Goal: Information Seeking & Learning: Learn about a topic

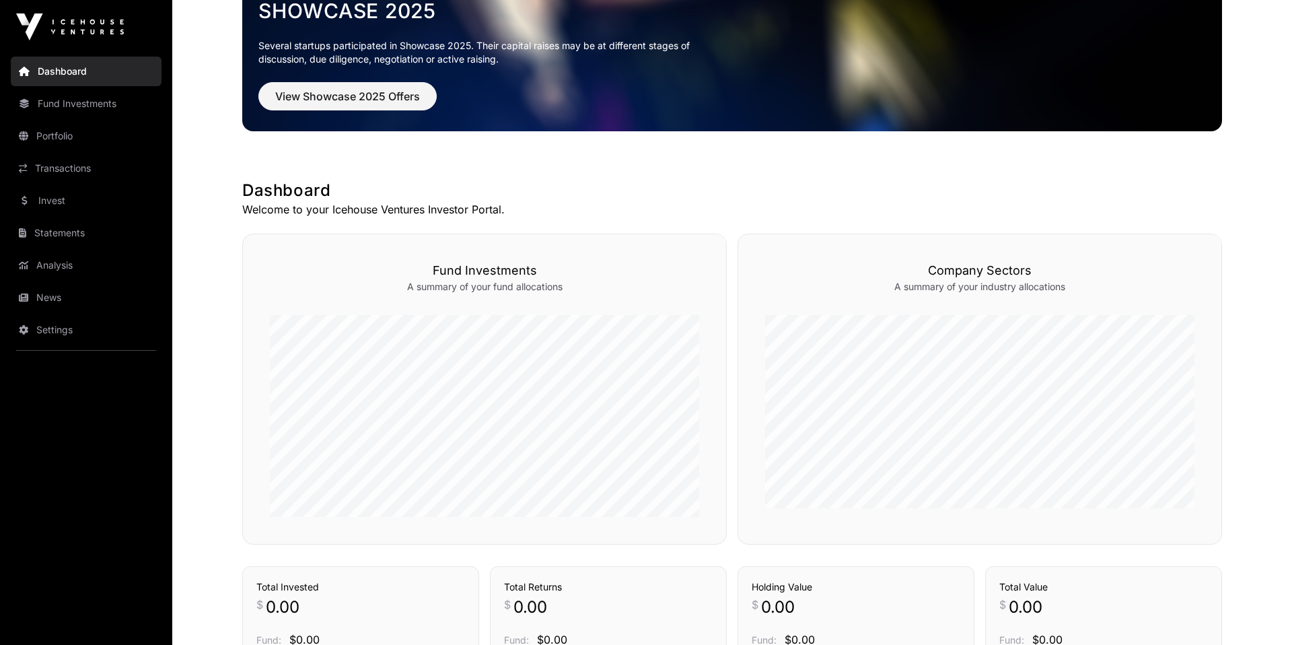
scroll to position [334, 0]
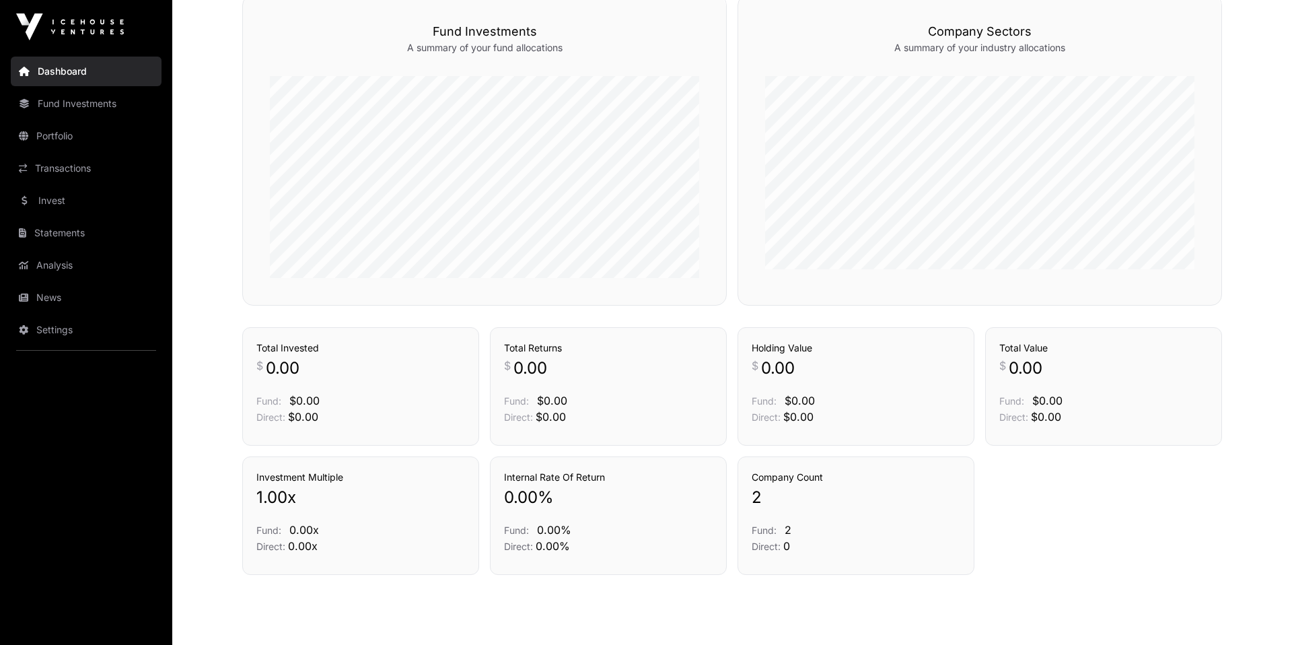
click at [775, 499] on p "2" at bounding box center [856, 497] width 209 height 22
click at [72, 155] on link "Transactions" at bounding box center [86, 168] width 151 height 30
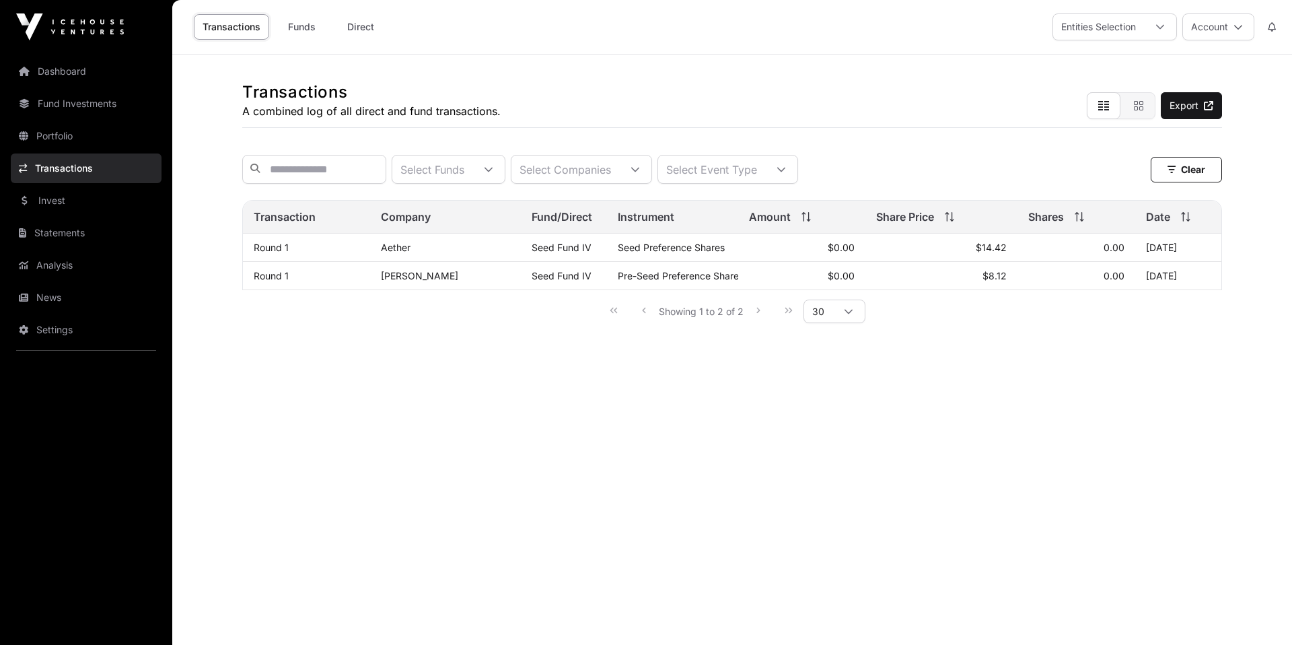
click at [60, 143] on link "Portfolio" at bounding box center [86, 136] width 151 height 30
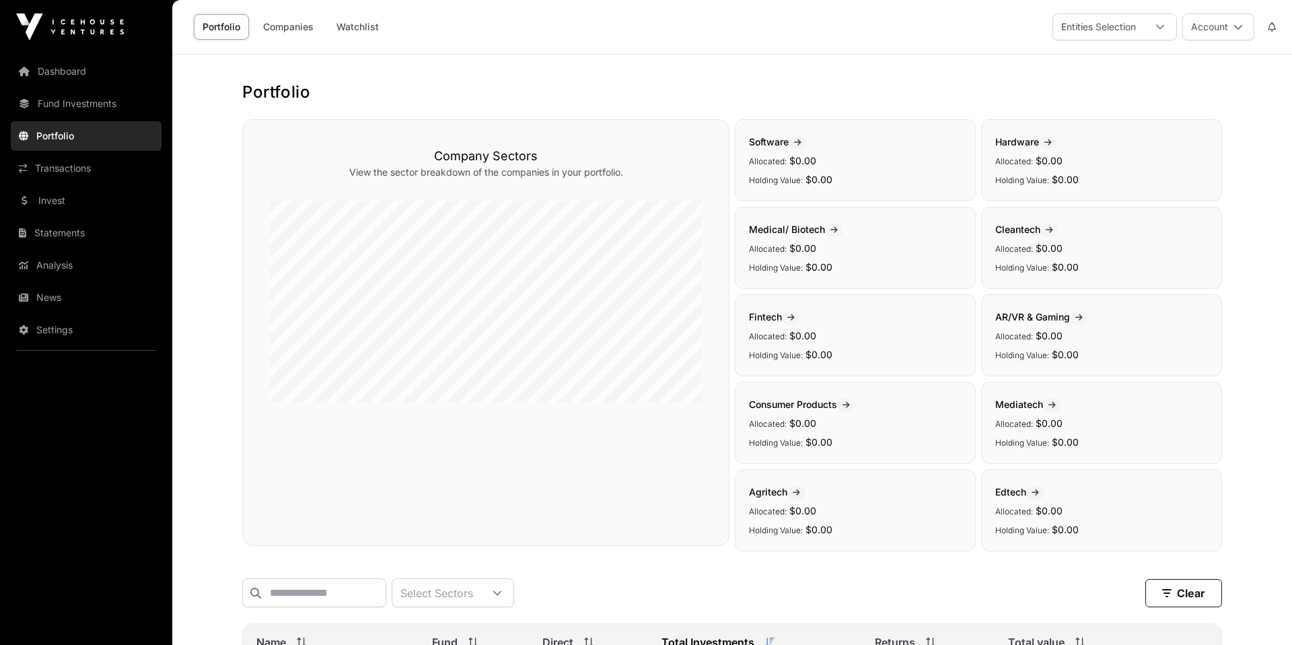
click at [287, 35] on link "Companies" at bounding box center [288, 27] width 68 height 26
click at [287, 31] on link "Companies" at bounding box center [288, 27] width 68 height 26
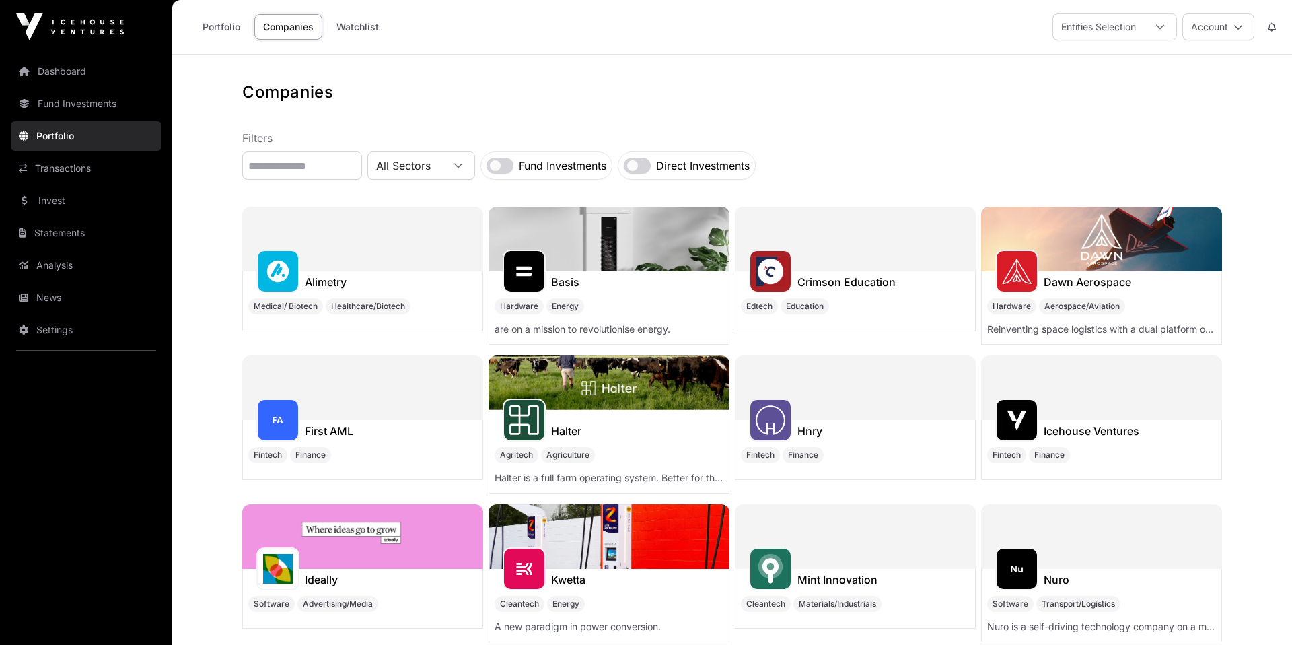
scroll to position [40, 0]
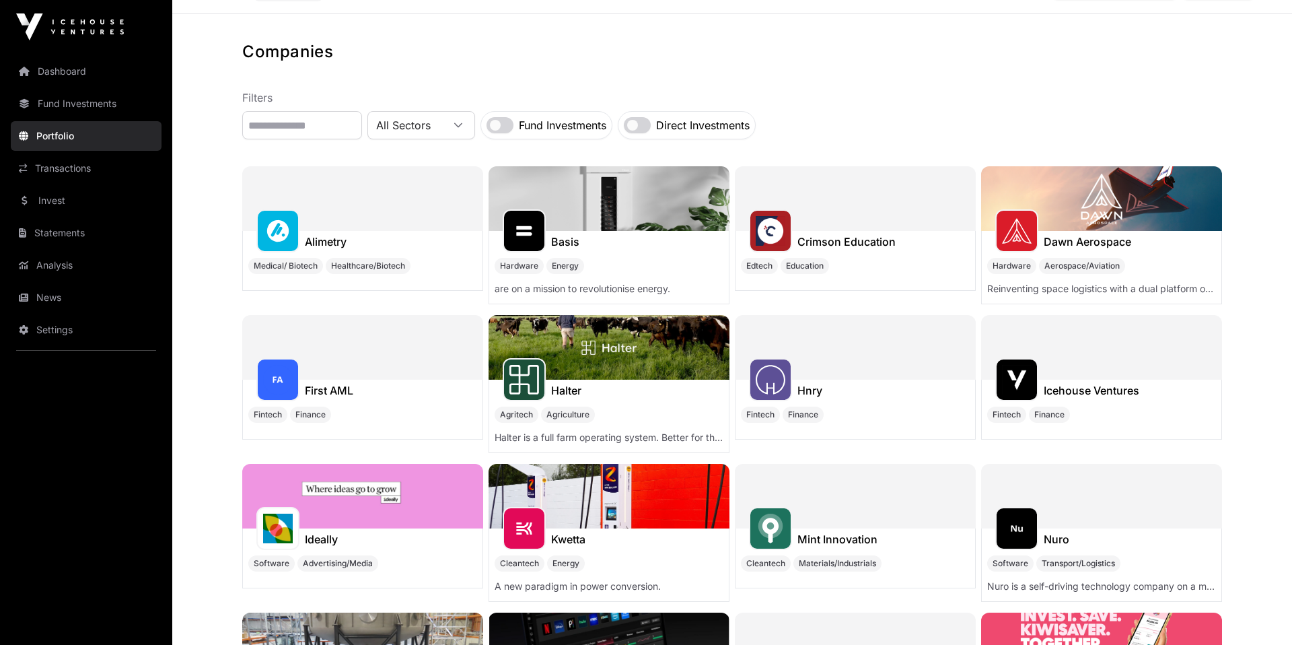
click at [811, 388] on h1 "Hnry" at bounding box center [809, 390] width 25 height 16
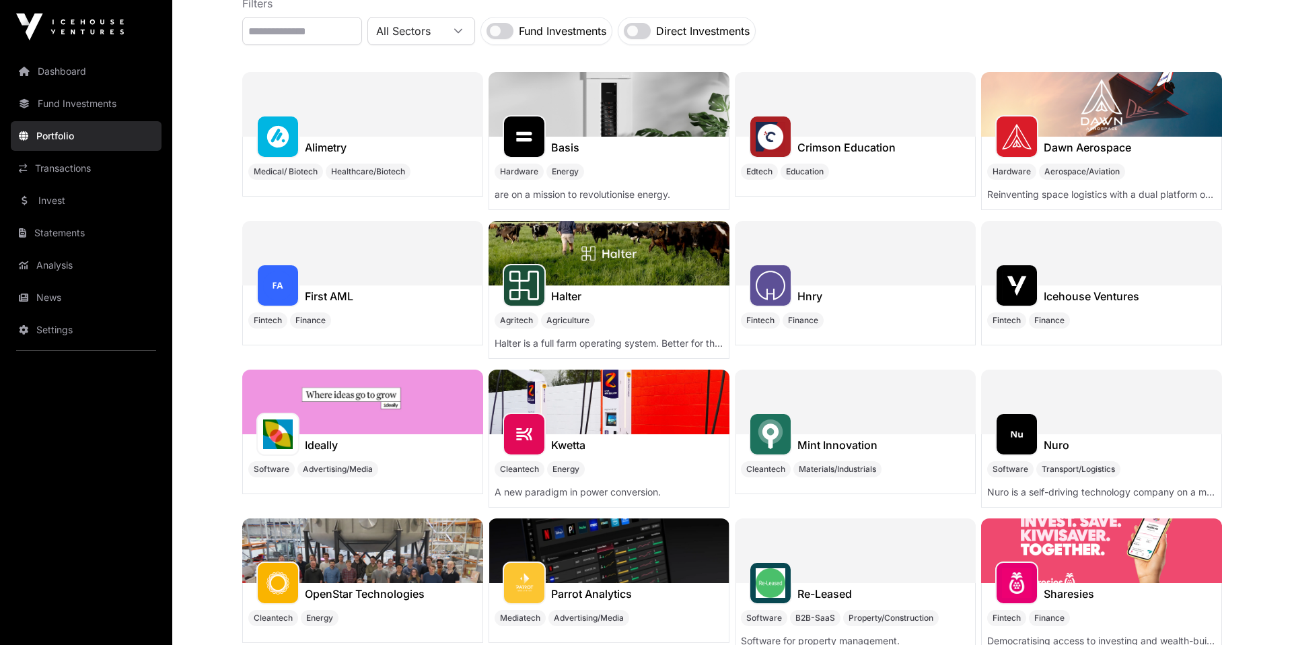
scroll to position [137, 0]
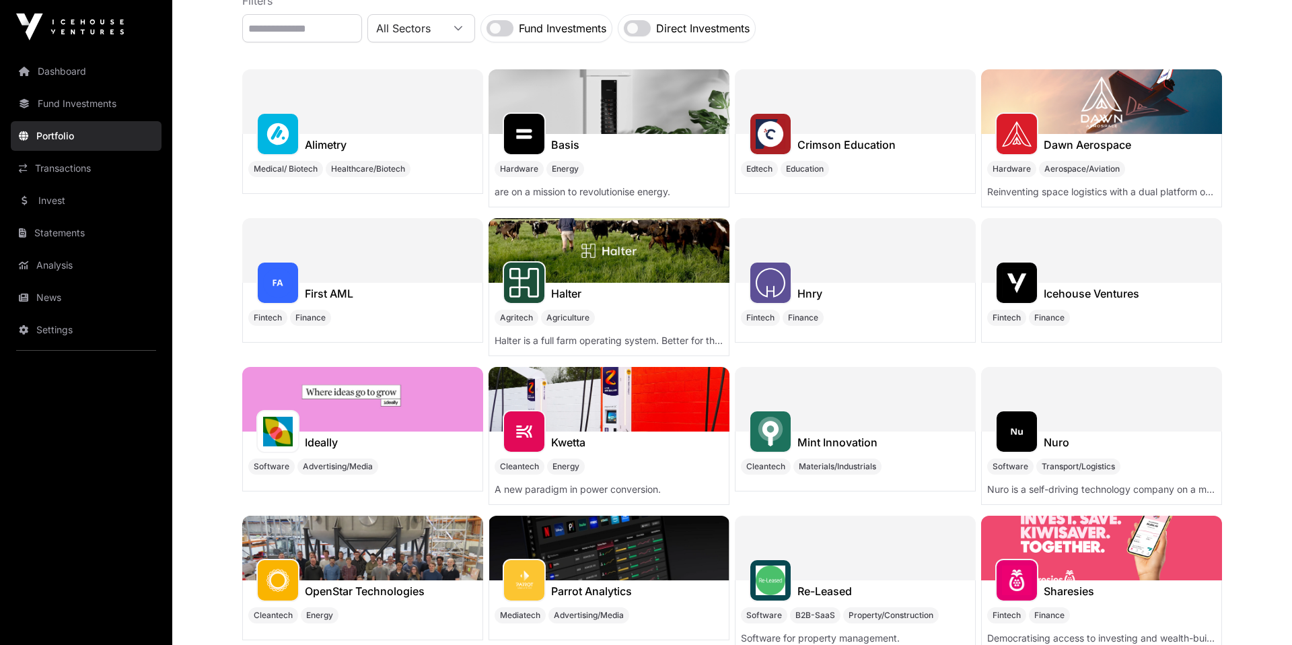
click at [1076, 143] on h1 "Dawn Aerospace" at bounding box center [1087, 145] width 87 height 16
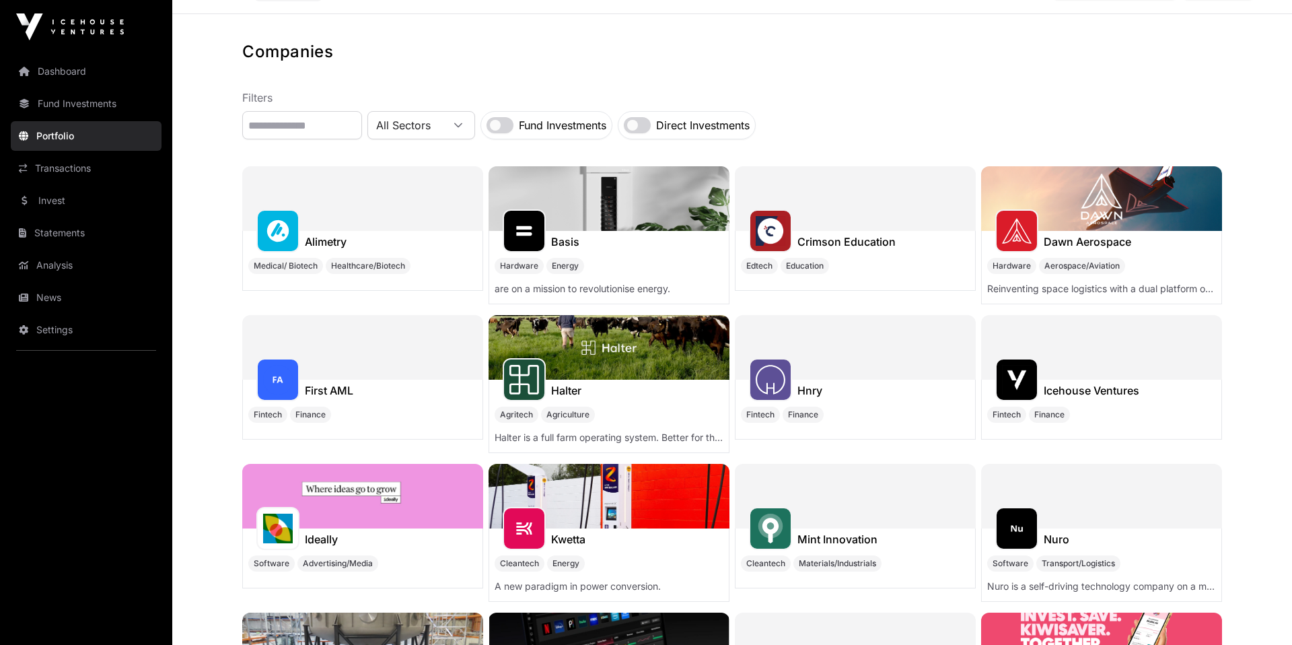
scroll to position [0, 0]
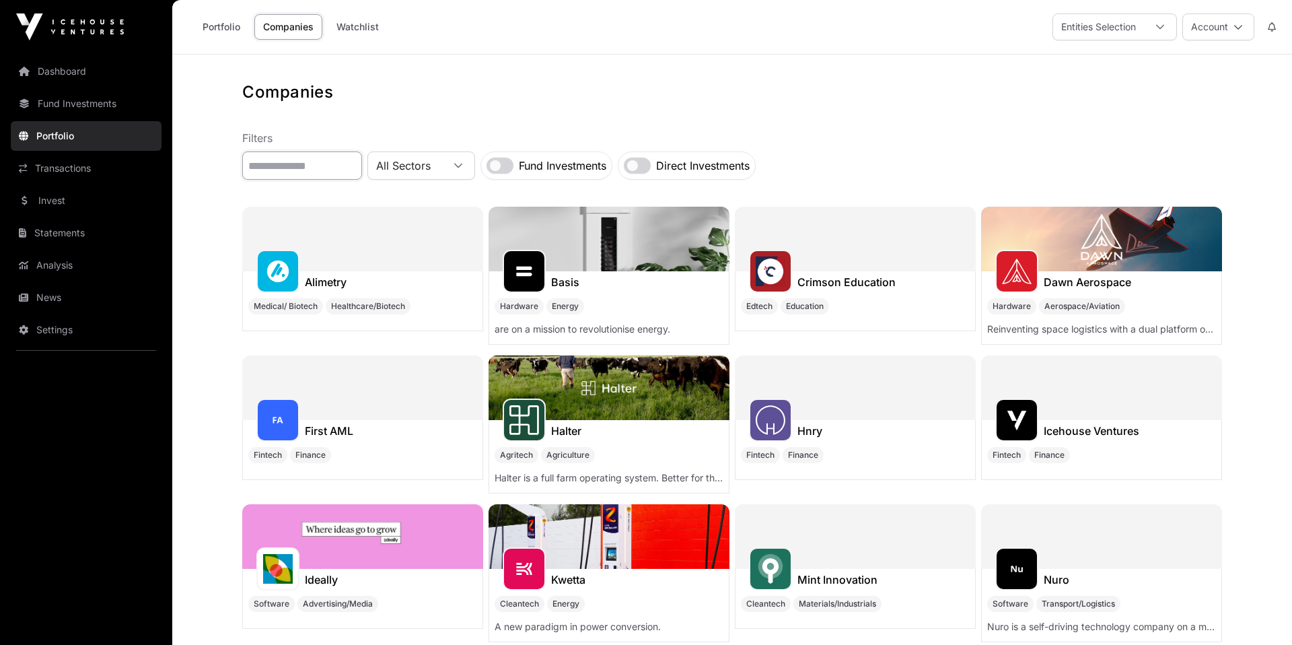
click at [332, 167] on input "text" at bounding box center [302, 165] width 120 height 28
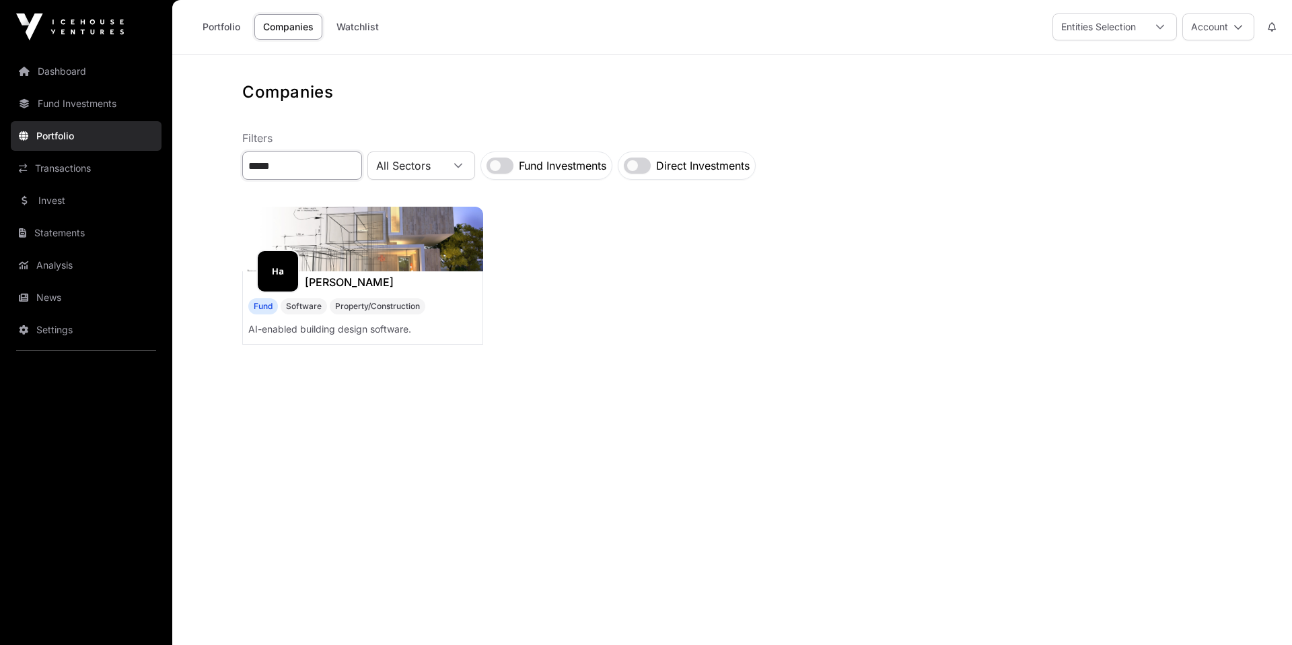
type input "*****"
click at [322, 275] on h1 "[PERSON_NAME]" at bounding box center [349, 282] width 89 height 16
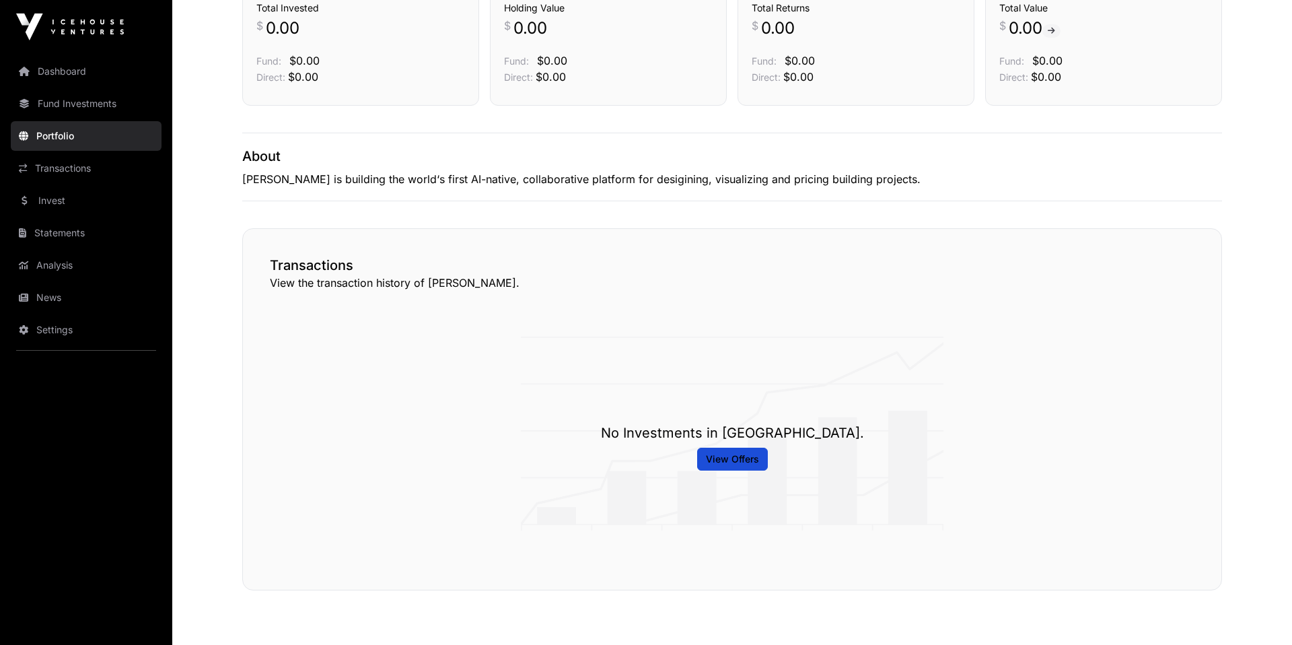
scroll to position [263, 0]
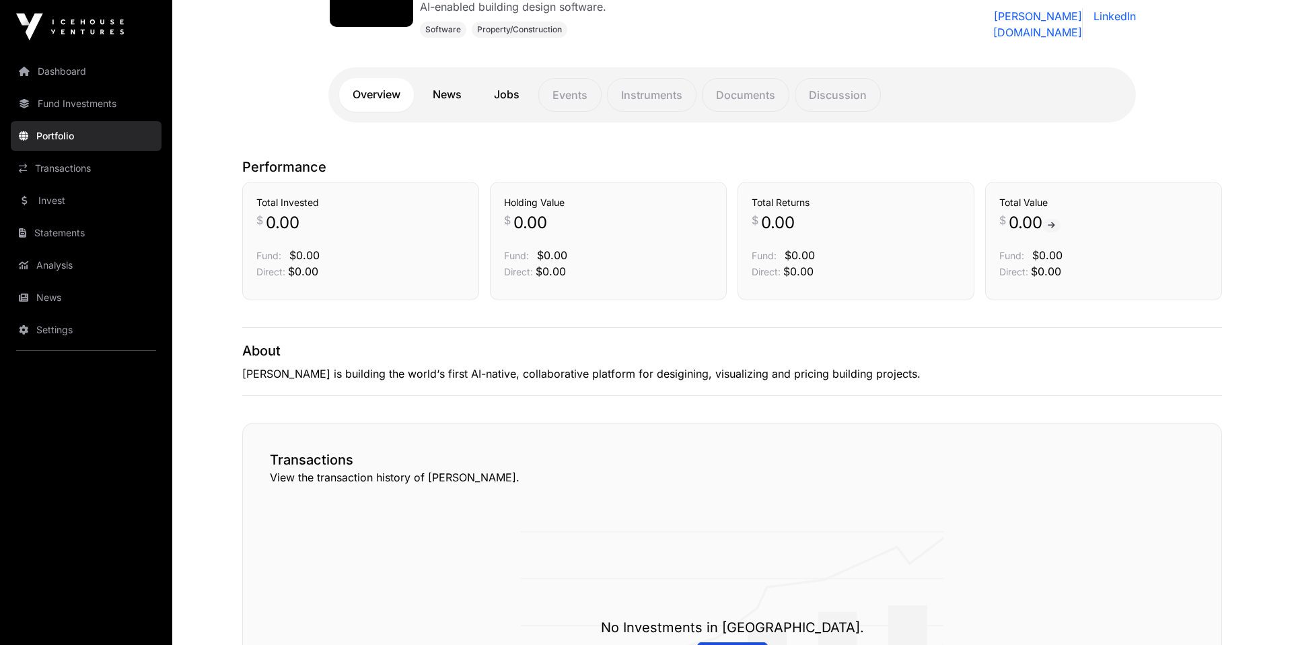
click at [451, 104] on link "News" at bounding box center [447, 95] width 56 height 34
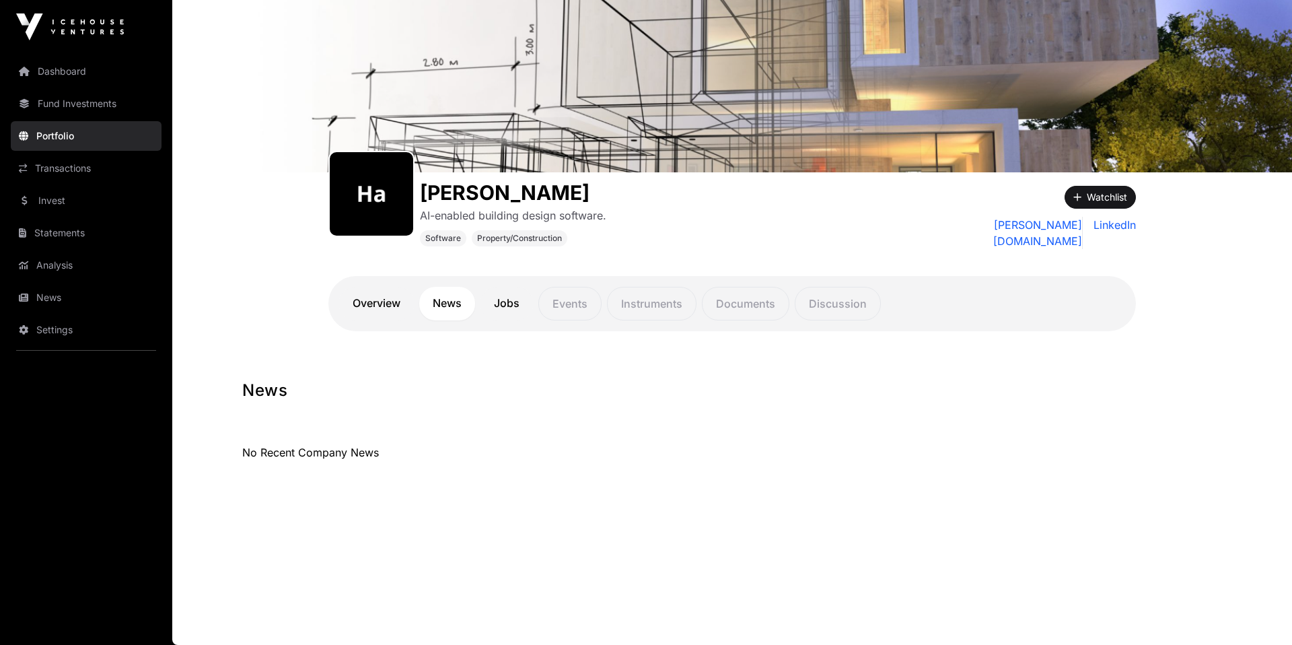
scroll to position [54, 0]
click at [374, 307] on link "Overview" at bounding box center [376, 304] width 75 height 34
